Goal: Task Accomplishment & Management: Use online tool/utility

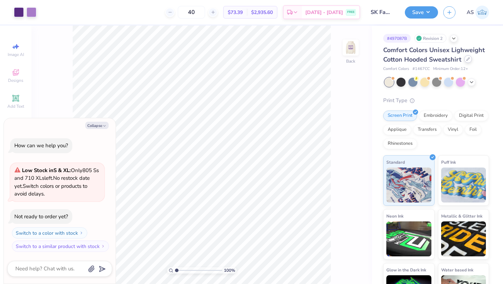
click at [269, 60] on icon at bounding box center [468, 58] width 3 height 3
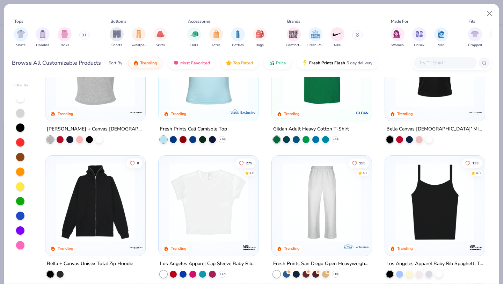
scroll to position [228, 0]
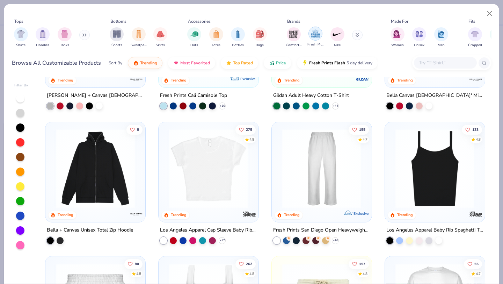
click at [269, 36] on img "filter for Fresh Prints" at bounding box center [315, 33] width 10 height 10
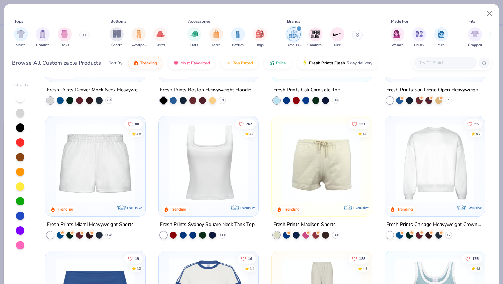
scroll to position [100, 0]
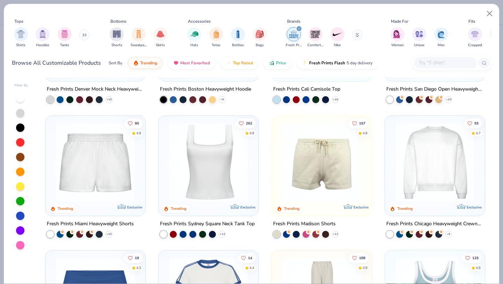
click at [269, 168] on img at bounding box center [435, 162] width 86 height 79
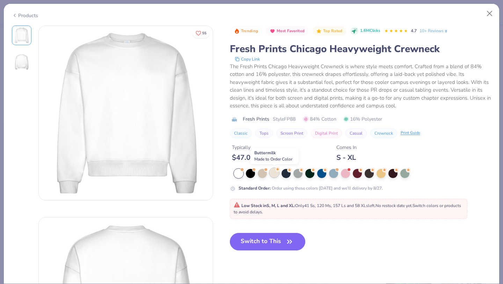
click at [269, 171] on div at bounding box center [274, 172] width 9 height 9
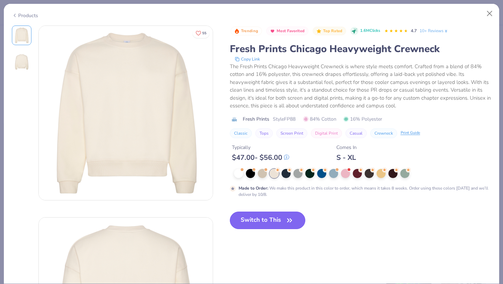
click at [265, 223] on button "Switch to This" at bounding box center [268, 219] width 76 height 17
type textarea "x"
type input "50"
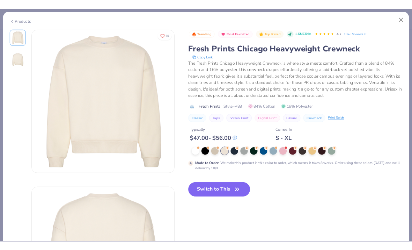
scroll to position [14, 0]
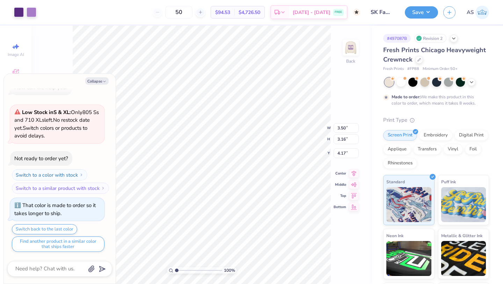
type textarea "x"
type input "1.67"
click at [269, 52] on img at bounding box center [351, 48] width 28 height 28
type textarea "x"
type input "3.52"
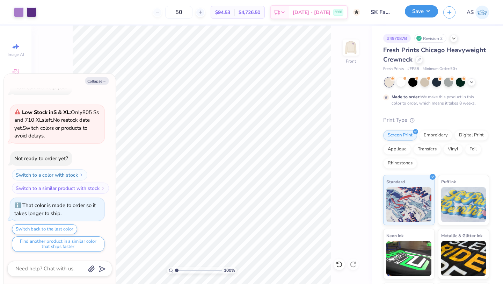
click at [269, 12] on button "Save" at bounding box center [421, 11] width 33 height 12
type textarea "x"
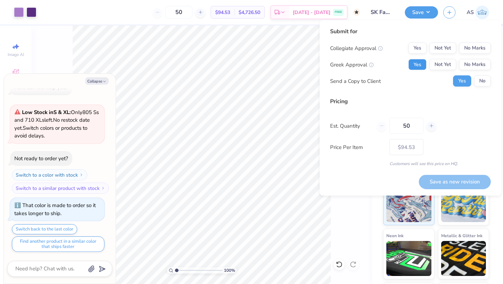
click at [269, 64] on button "Yes" at bounding box center [418, 64] width 18 height 11
click at [269, 44] on button "Yes" at bounding box center [418, 48] width 18 height 11
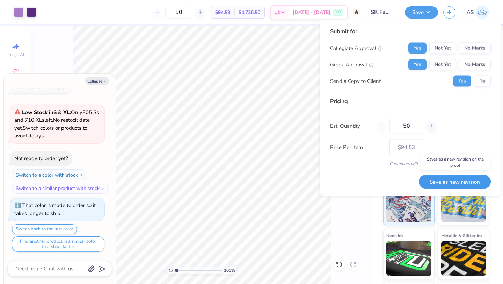
click at [269, 184] on button "Save as new revision" at bounding box center [455, 181] width 72 height 14
type input "$94.53"
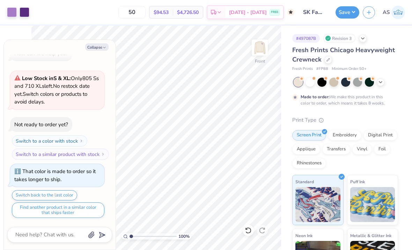
type textarea "x"
